Goal: Information Seeking & Learning: Learn about a topic

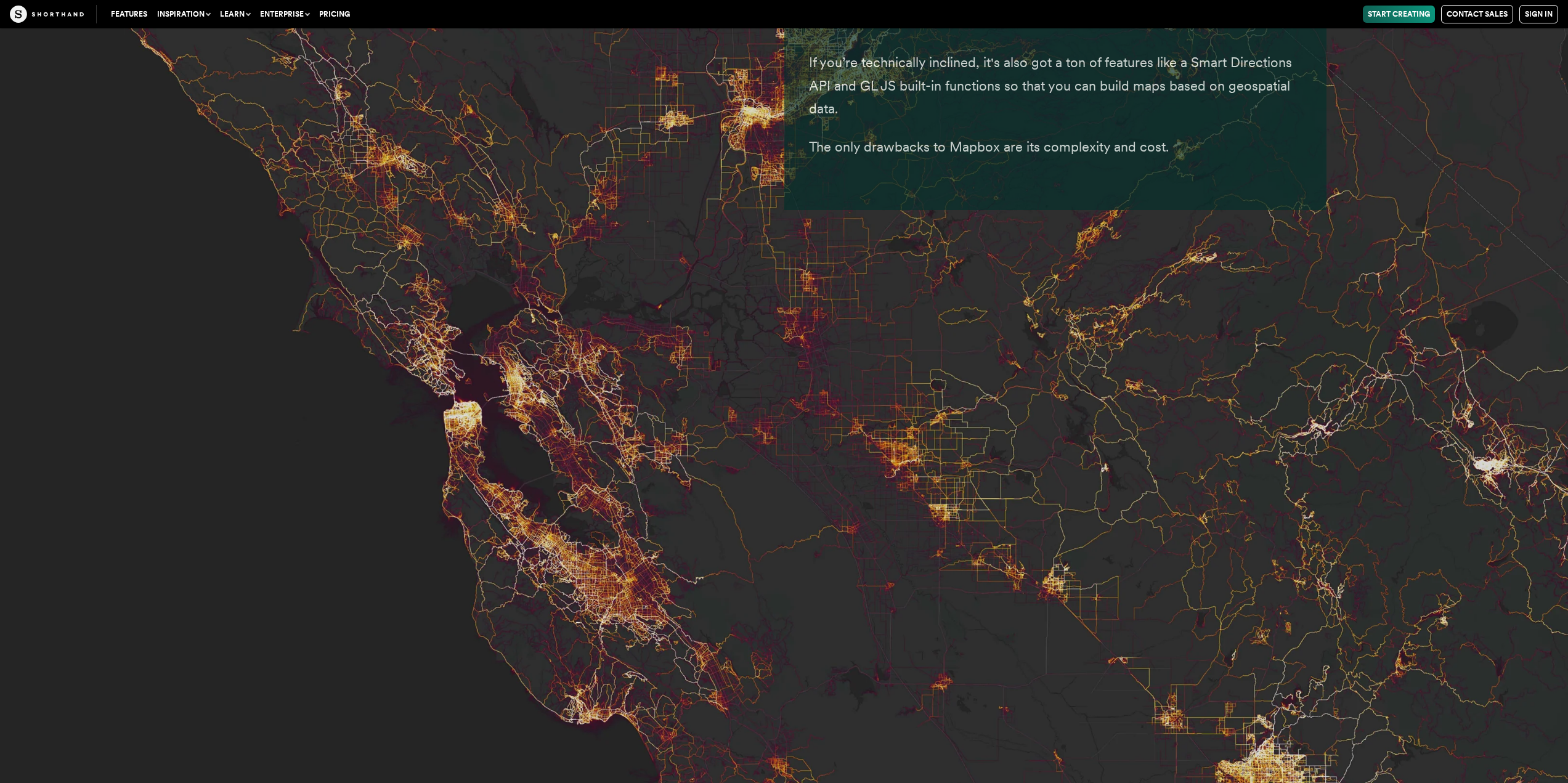
scroll to position [5935, 0]
